Goal: Go to known website: Access a specific website the user already knows

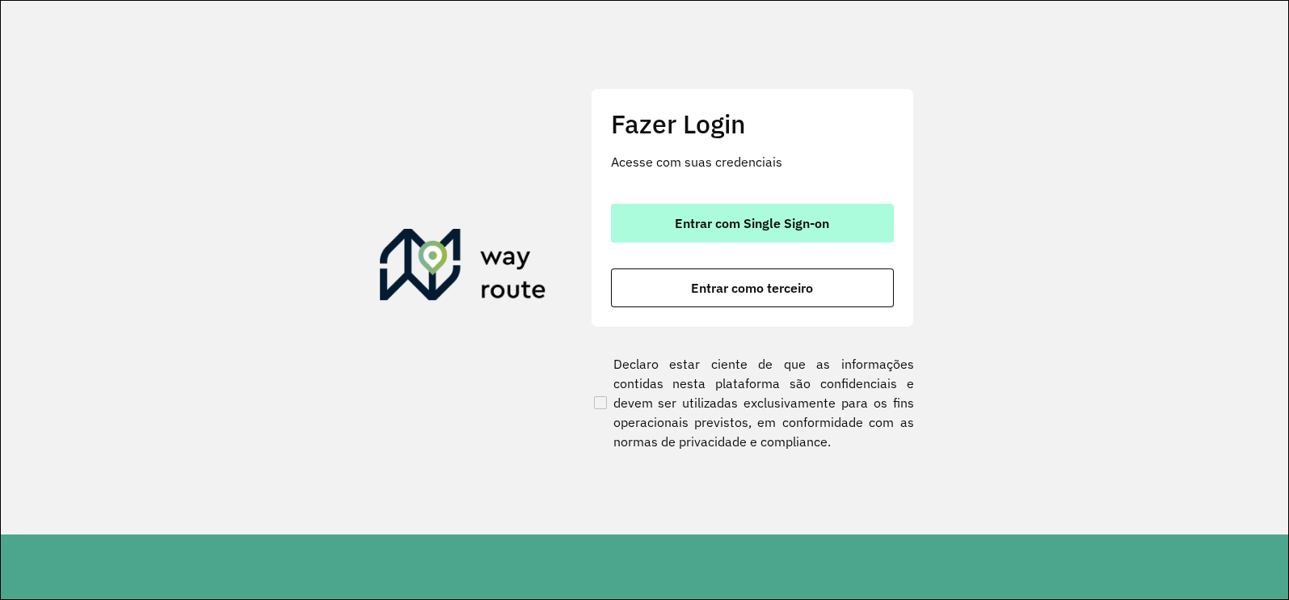
click at [762, 233] on button "Entrar com Single Sign-on" at bounding box center [752, 223] width 283 height 39
